Goal: Find specific page/section: Find specific page/section

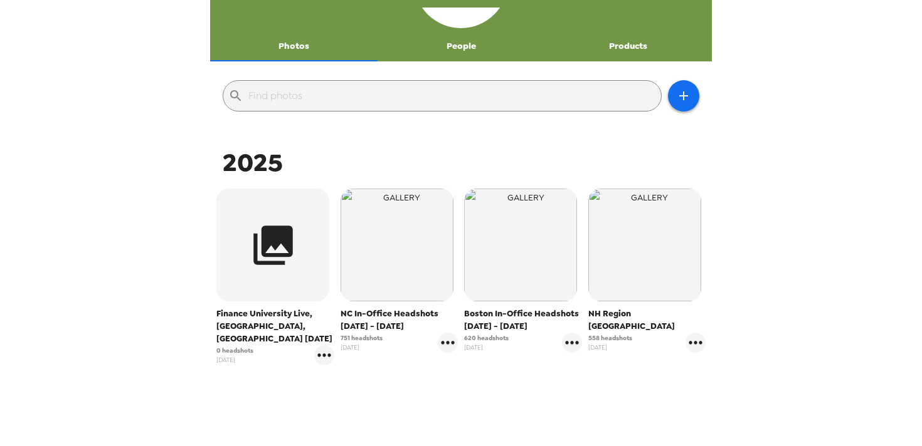
scroll to position [79, 0]
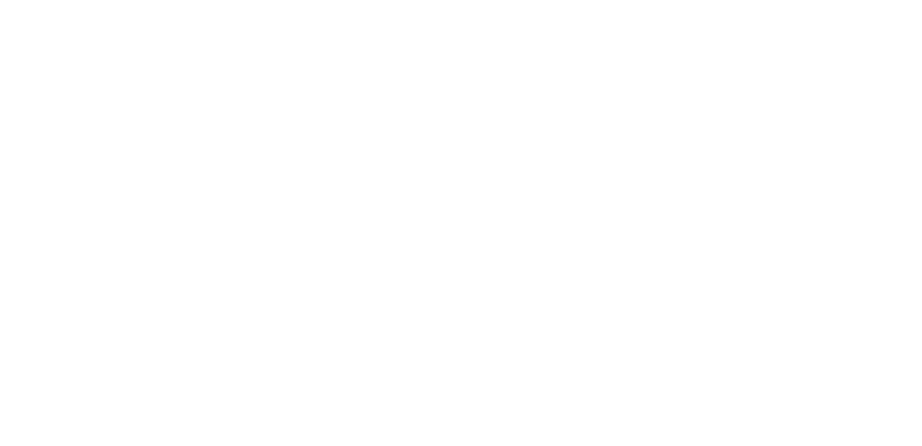
scroll to position [446, 0]
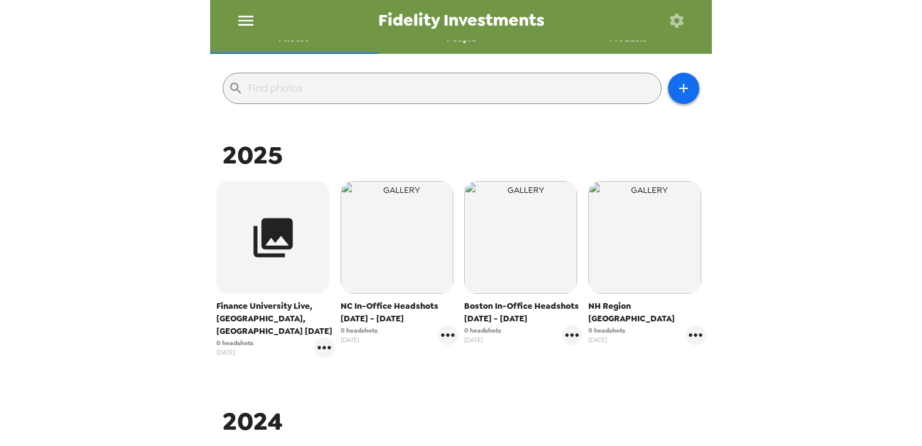
scroll to position [120, 0]
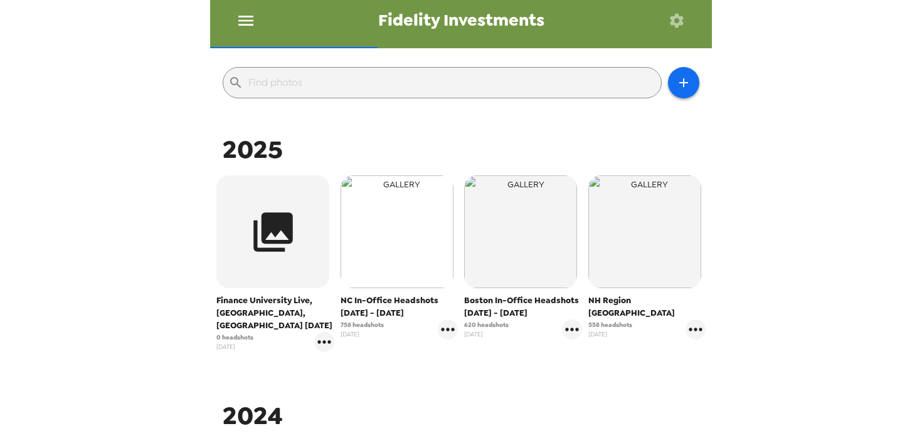
click at [409, 220] on img "button" at bounding box center [396, 232] width 113 height 113
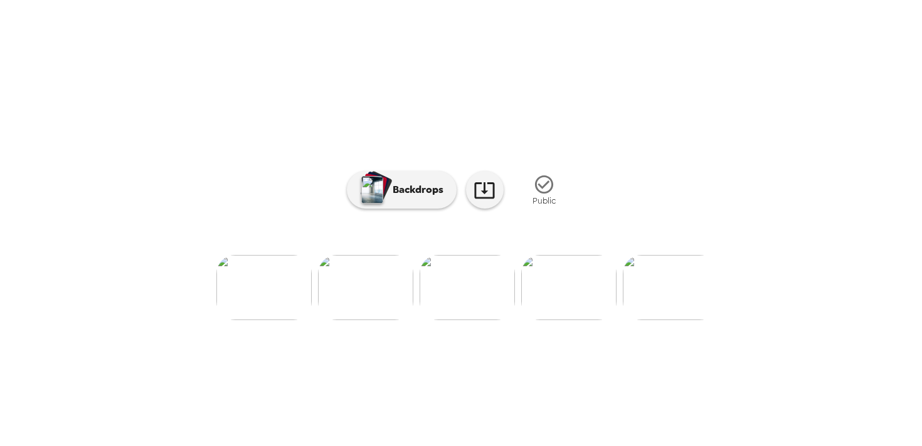
scroll to position [0, 402]
click at [572, 314] on img at bounding box center [566, 287] width 95 height 65
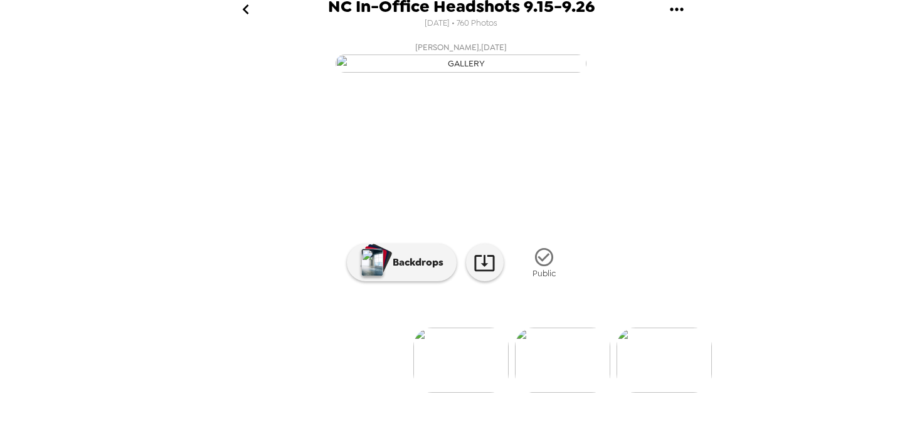
scroll to position [110, 0]
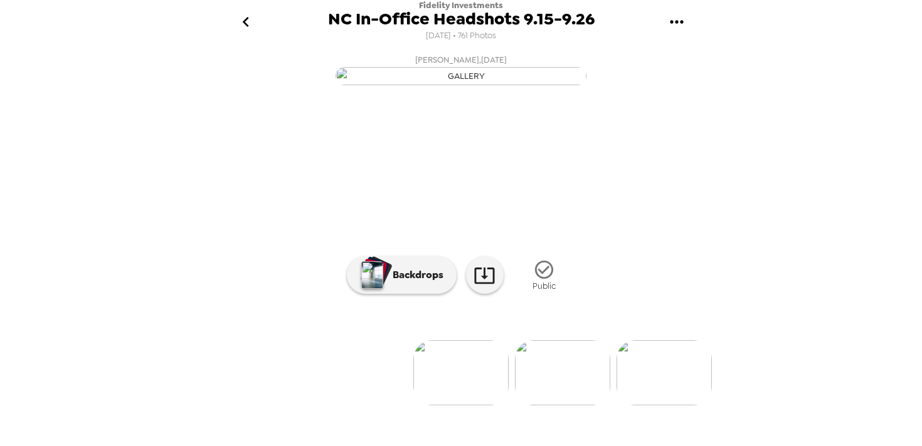
click at [243, 21] on icon "go back" at bounding box center [245, 22] width 6 height 10
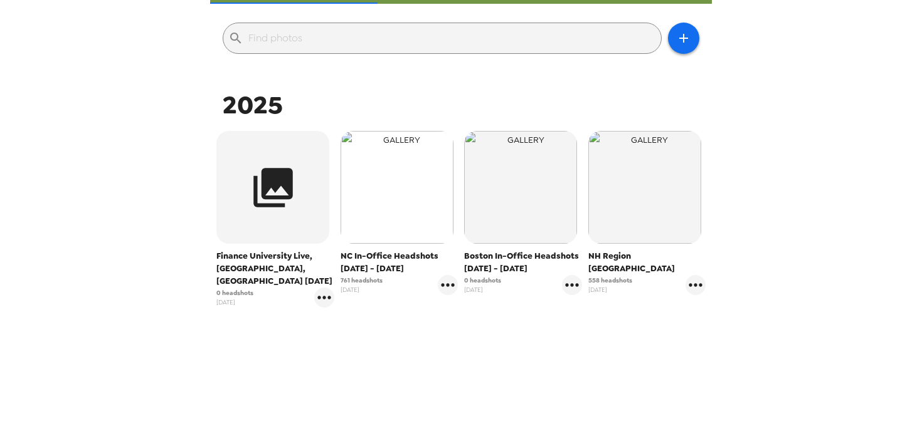
scroll to position [71, 0]
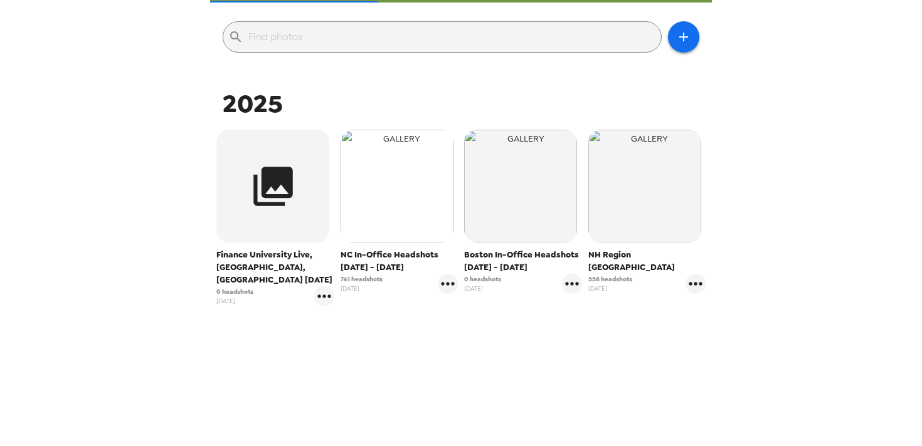
click at [394, 221] on img "button" at bounding box center [396, 186] width 113 height 113
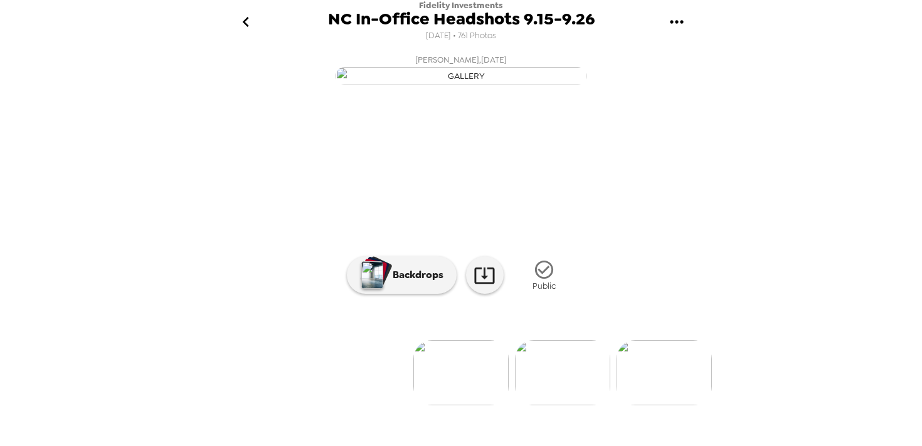
click at [240, 21] on icon "go back" at bounding box center [246, 22] width 20 height 20
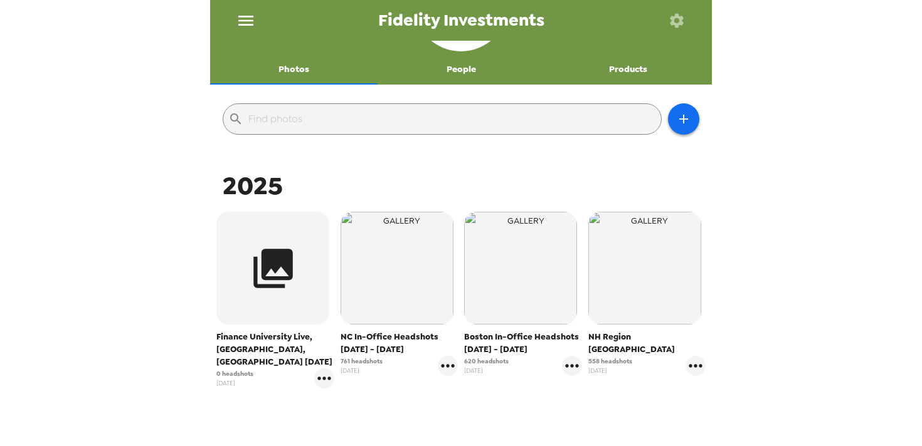
scroll to position [118, 0]
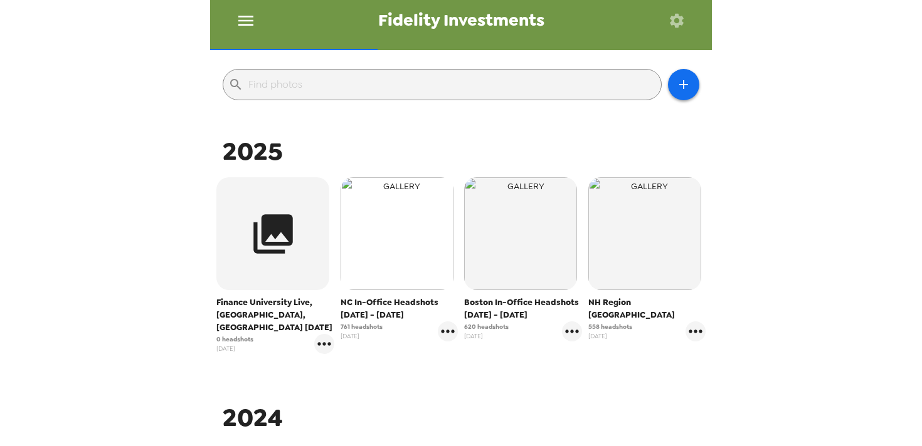
click at [396, 226] on img "button" at bounding box center [396, 233] width 113 height 113
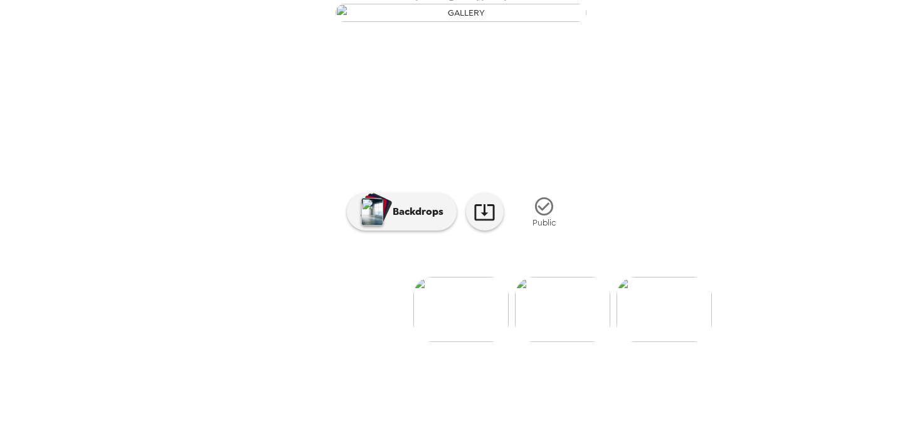
scroll to position [44, 0]
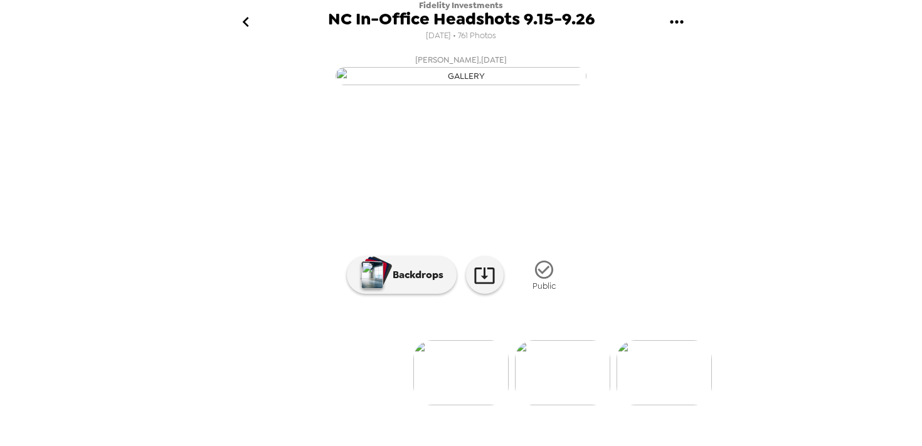
click at [250, 20] on icon "go back" at bounding box center [246, 22] width 20 height 20
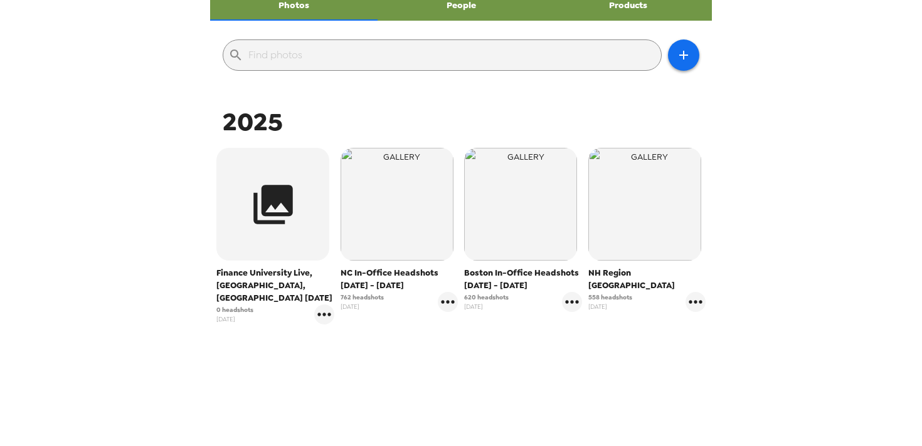
scroll to position [63, 0]
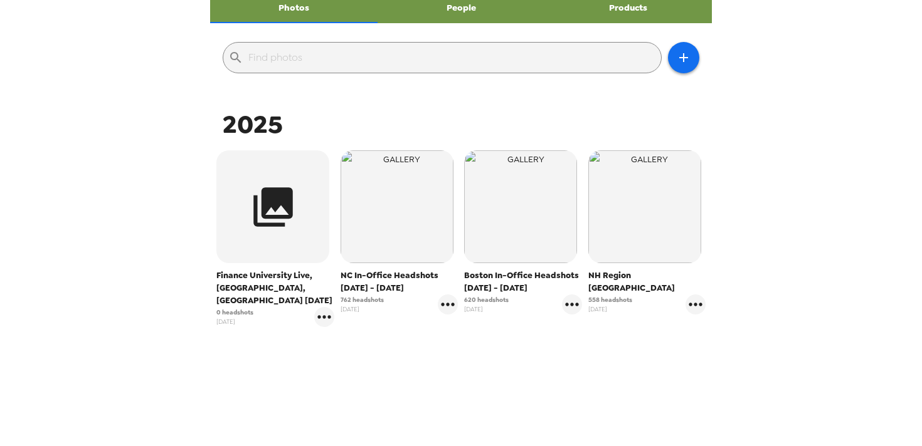
click at [383, 283] on span "NC In-Office Headshots [DATE] - [DATE]" at bounding box center [399, 282] width 118 height 25
click at [379, 277] on span "NC In-Office Headshots [DATE] - [DATE]" at bounding box center [399, 282] width 118 height 25
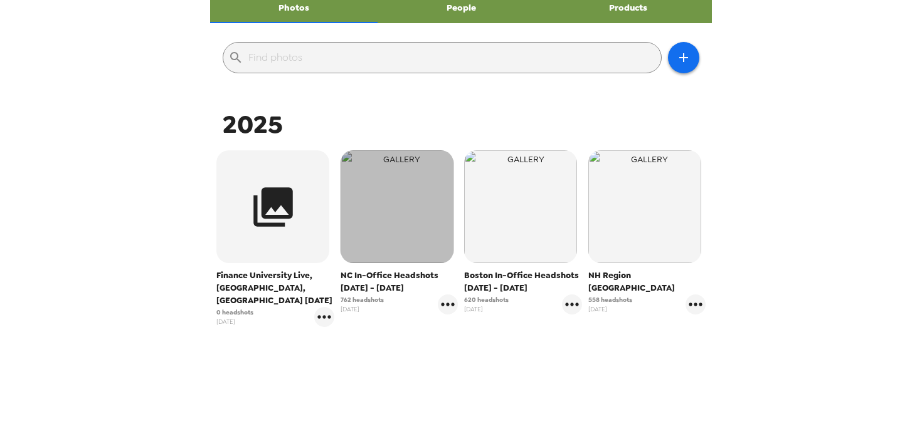
click at [406, 200] on img "button" at bounding box center [396, 206] width 113 height 113
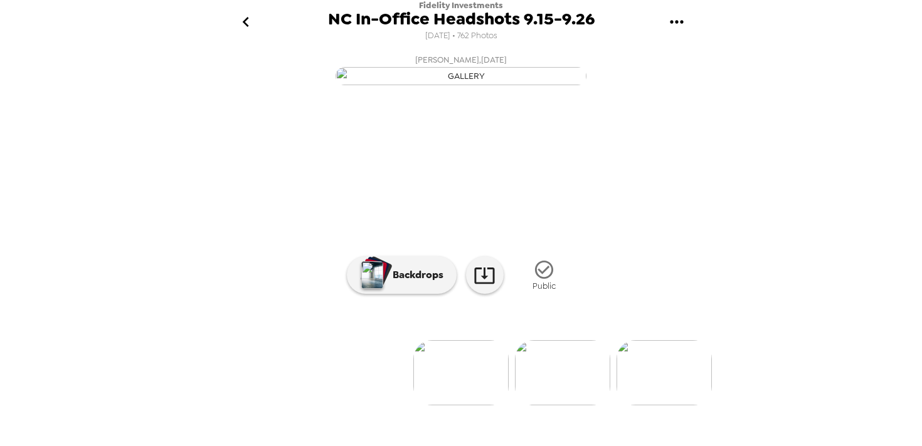
click at [246, 18] on icon "go back" at bounding box center [245, 22] width 6 height 10
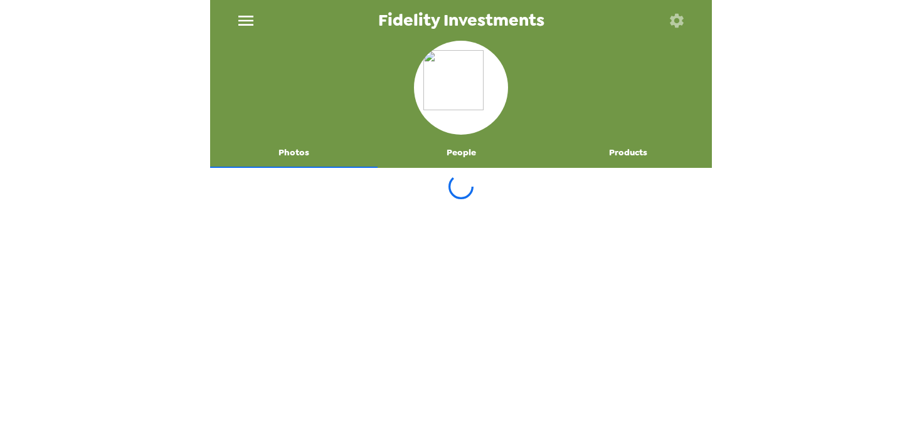
scroll to position [63, 0]
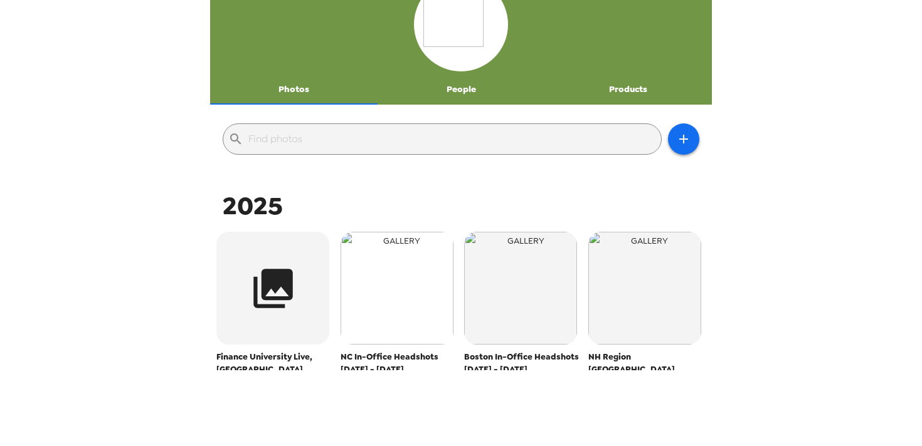
click at [384, 270] on img "button" at bounding box center [396, 288] width 113 height 113
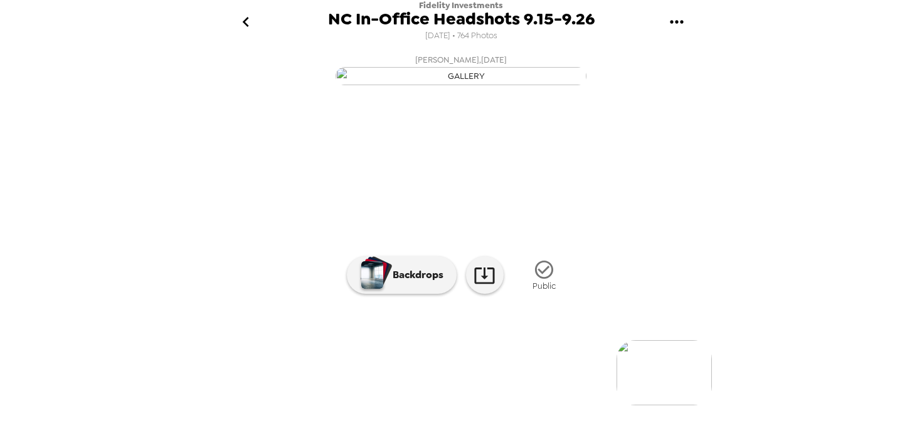
scroll to position [13, 0]
click at [245, 24] on icon "go back" at bounding box center [245, 22] width 6 height 10
